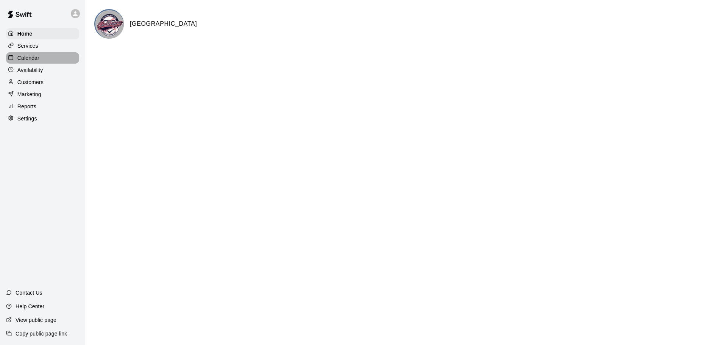
click at [29, 59] on p "Calendar" at bounding box center [28, 58] width 22 height 8
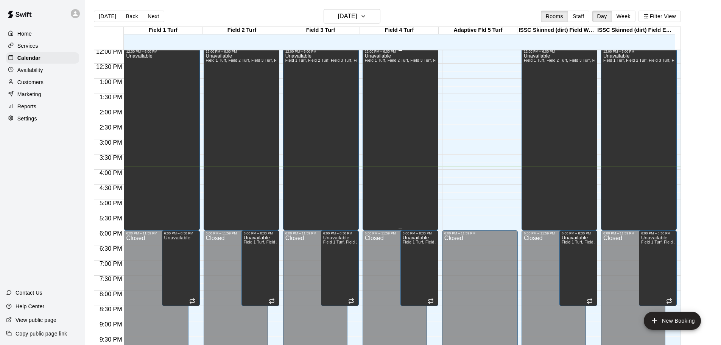
scroll to position [325, 0]
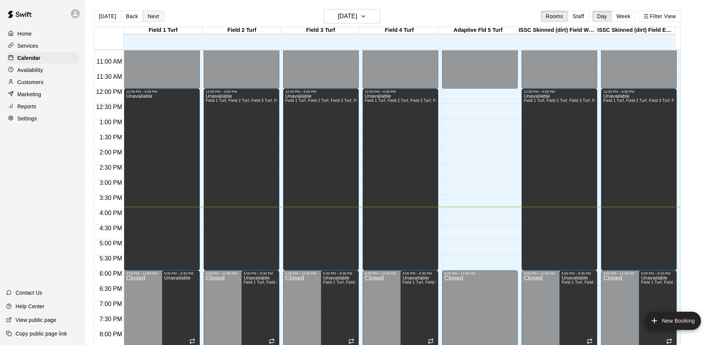
click at [151, 14] on button "Next" at bounding box center [153, 16] width 21 height 11
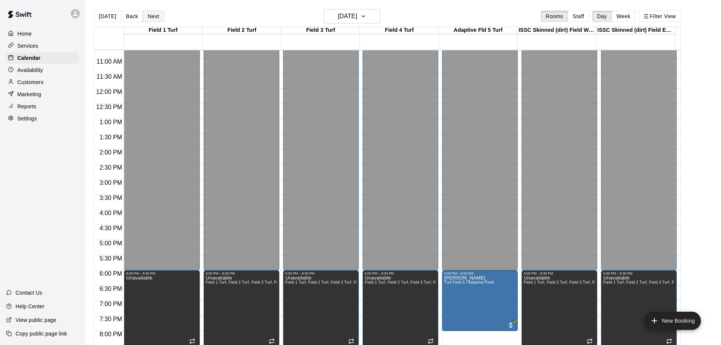
click at [151, 14] on button "Next" at bounding box center [153, 16] width 21 height 11
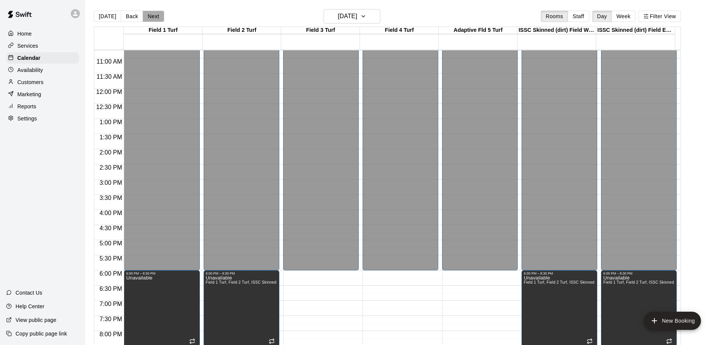
click at [152, 16] on button "Next" at bounding box center [153, 16] width 21 height 11
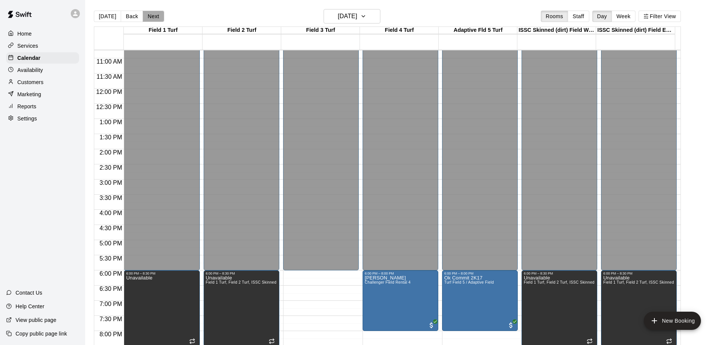
click at [149, 14] on button "Next" at bounding box center [153, 16] width 21 height 11
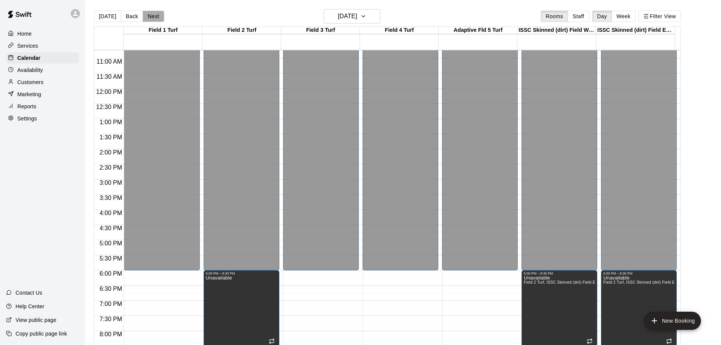
click at [149, 14] on button "Next" at bounding box center [153, 16] width 21 height 11
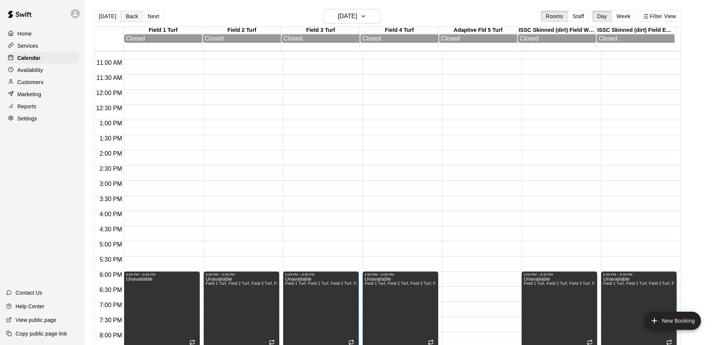
click at [129, 16] on button "Back" at bounding box center [132, 16] width 22 height 11
